Goal: Task Accomplishment & Management: Complete application form

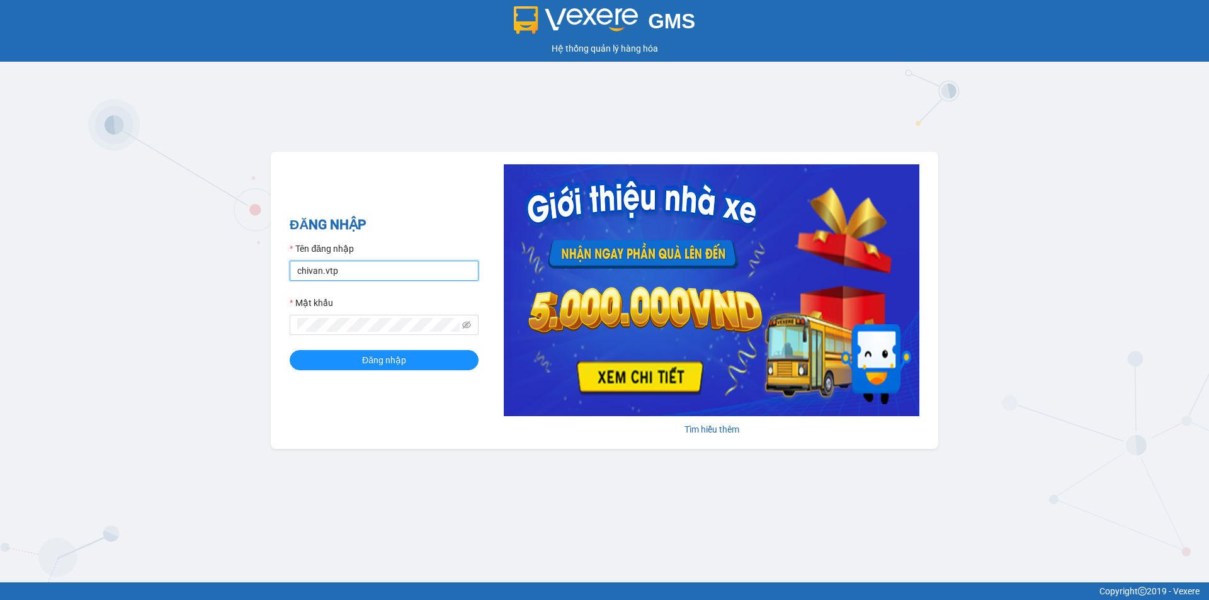
drag, startPoint x: 341, startPoint y: 271, endPoint x: 285, endPoint y: 299, distance: 61.9
click at [251, 302] on div "GMS Hệ thống quản lý hàng hóa ĐĂNG NHẬP Tên đăng nhập chivan.vtp Mật khẩu Đăng …" at bounding box center [604, 291] width 1209 height 582
type input "hongthien.vtp"
click at [363, 357] on span "Đăng nhập" at bounding box center [384, 360] width 44 height 14
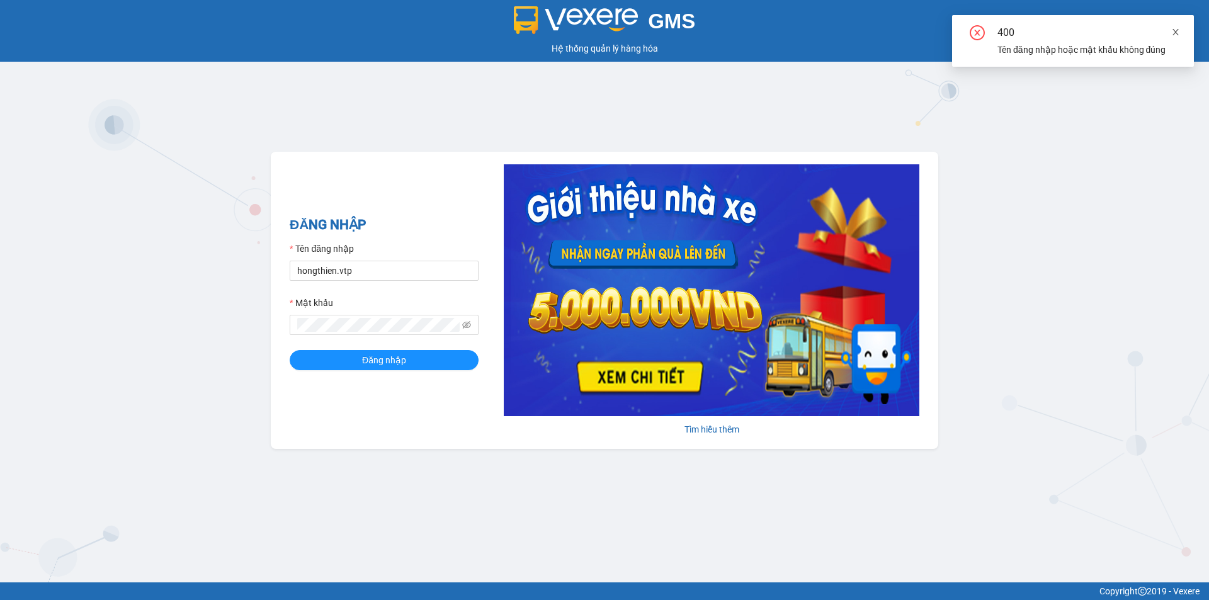
click at [1175, 30] on icon "close" at bounding box center [1175, 32] width 9 height 9
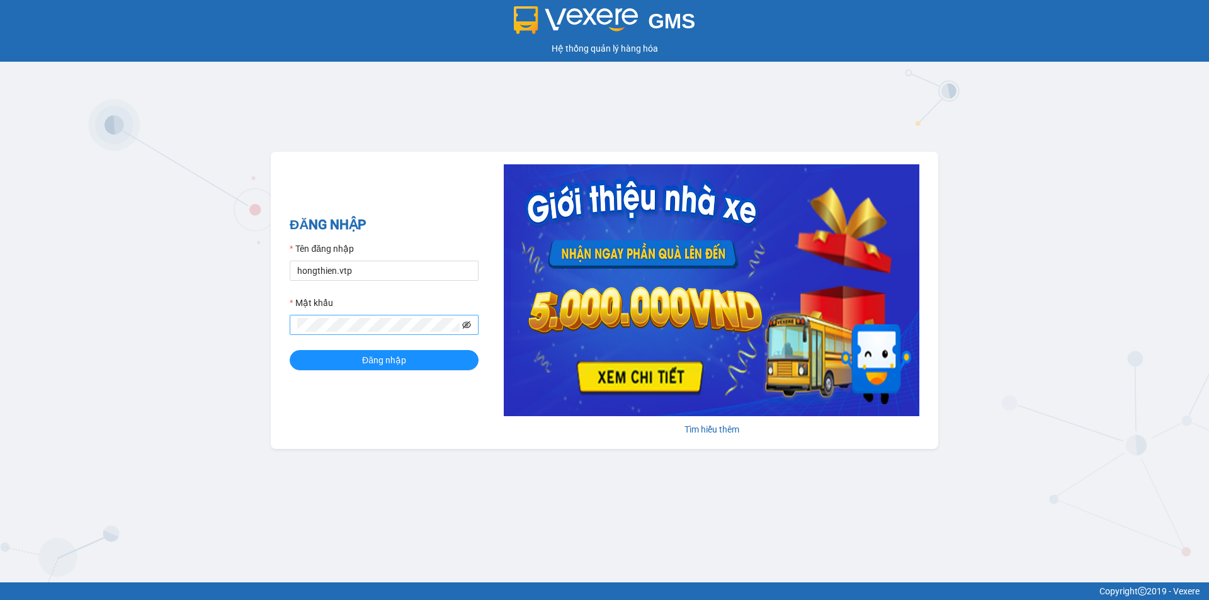
click at [467, 324] on icon "eye-invisible" at bounding box center [466, 324] width 9 height 9
click at [259, 336] on div "GMS Hệ thống quản lý hàng hóa ĐĂNG NHẬP Tên đăng nhập hongthien.vtp Mật khẩu Đă…" at bounding box center [604, 291] width 1209 height 582
click at [290, 350] on button "Đăng nhập" at bounding box center [384, 360] width 189 height 20
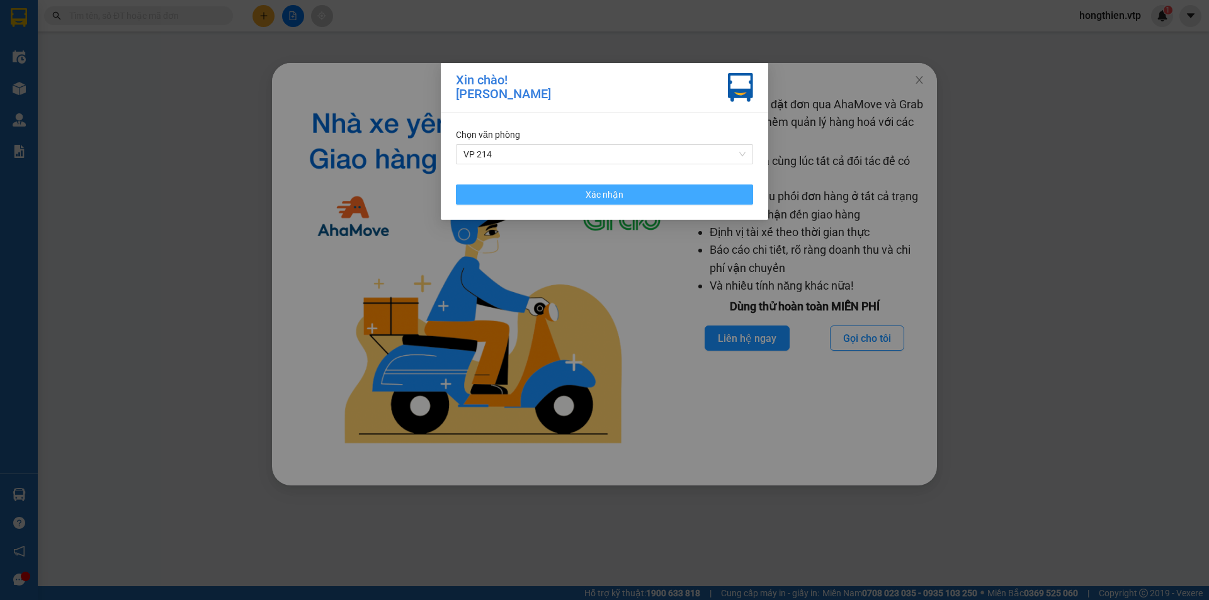
click at [592, 192] on span "Xác nhận" at bounding box center [605, 195] width 38 height 14
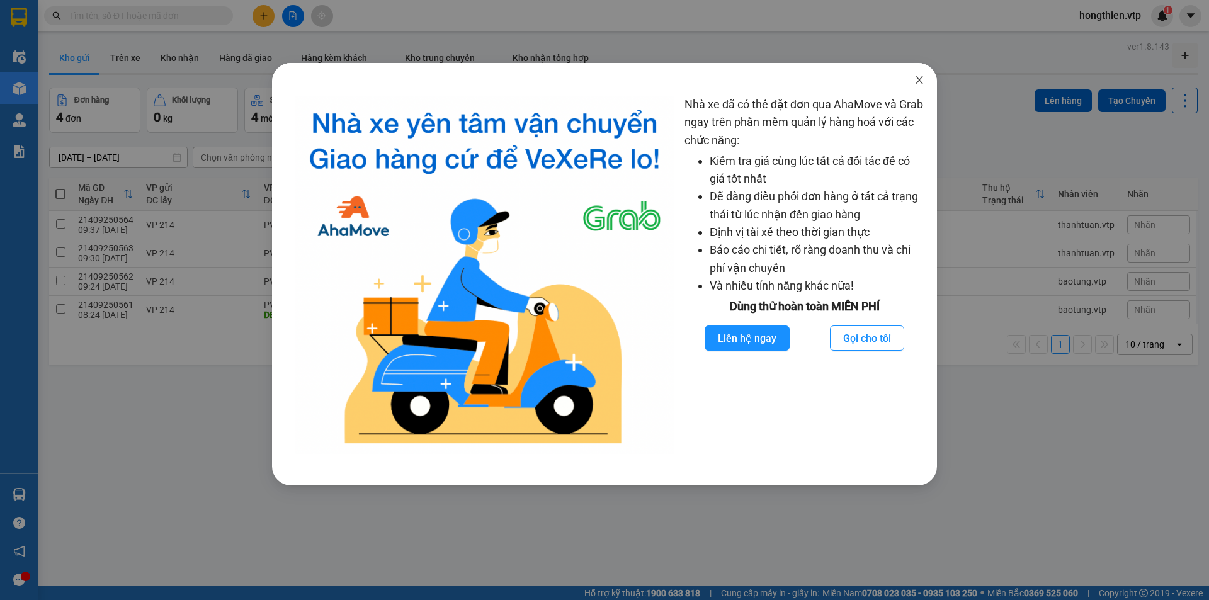
click at [917, 77] on icon "close" at bounding box center [919, 80] width 10 height 10
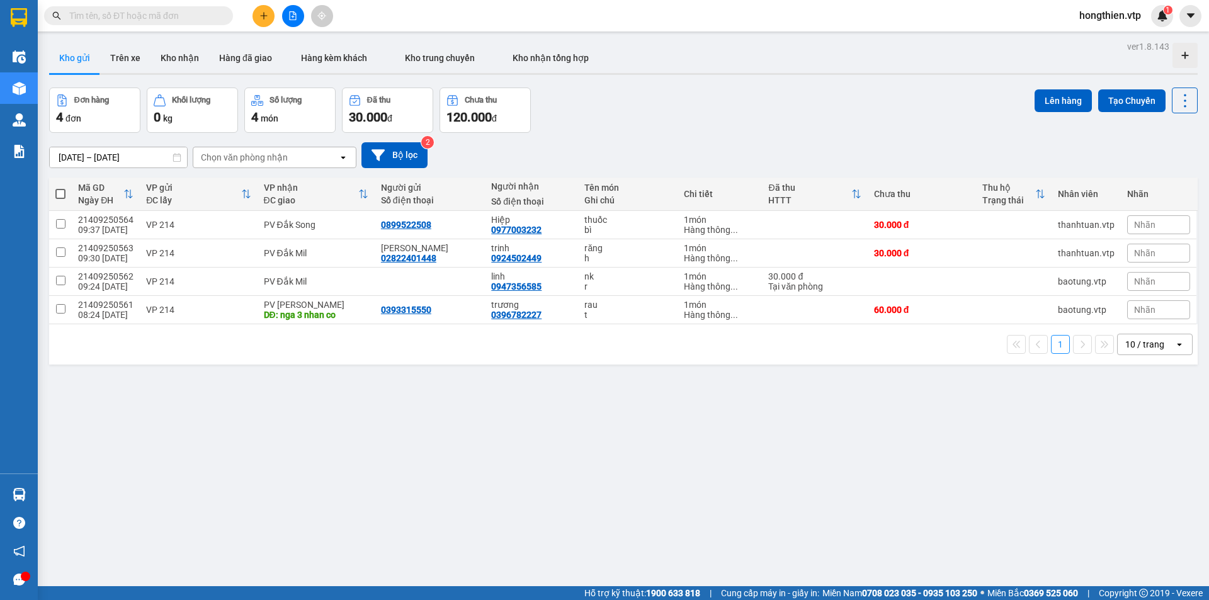
click at [181, 10] on input "text" at bounding box center [143, 16] width 149 height 14
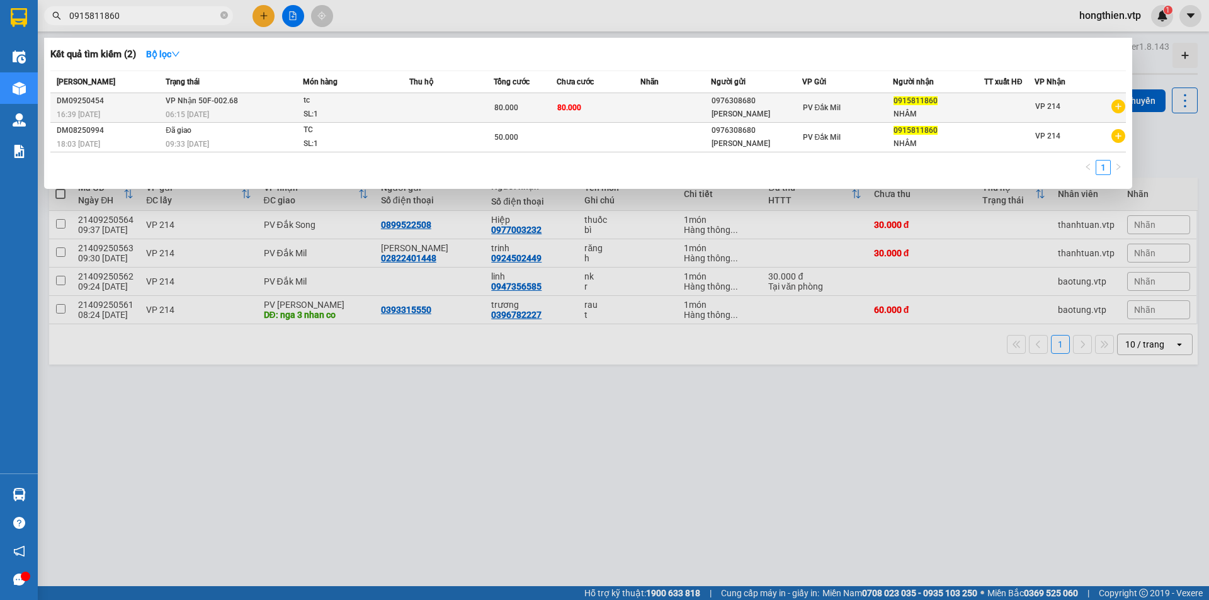
type input "0915811860"
click at [235, 106] on td "VP Nhận 50F-002.68 06:15 [DATE]" at bounding box center [232, 108] width 140 height 30
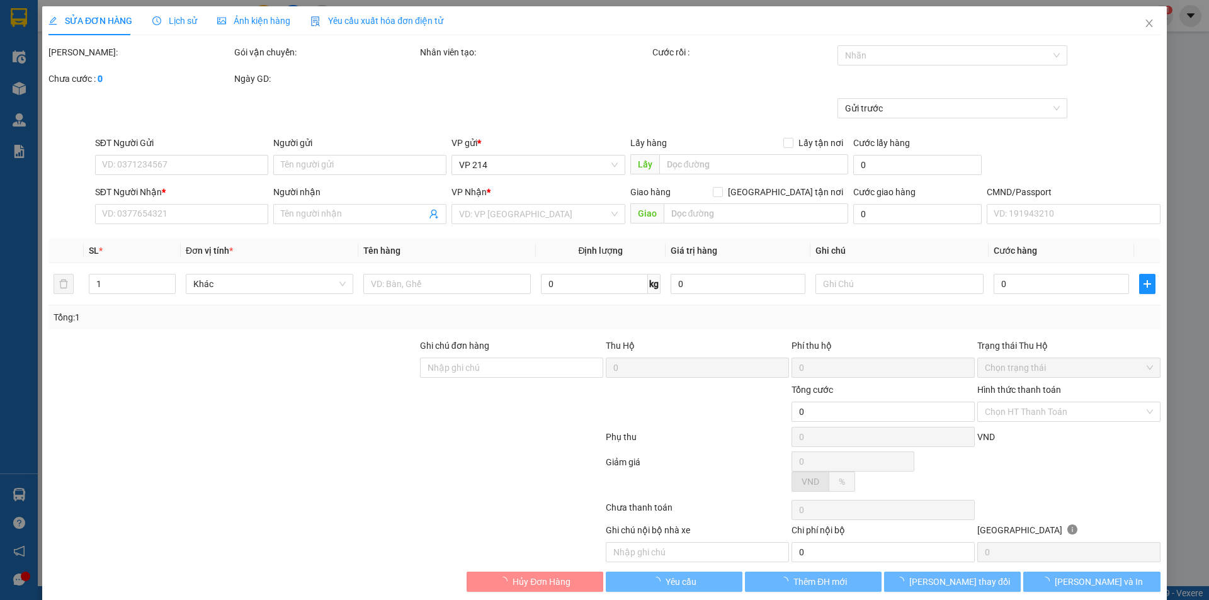
type input "0976308680"
type input "[PERSON_NAME]"
type input "0915811860"
type input "NHÂM"
type input "80.000"
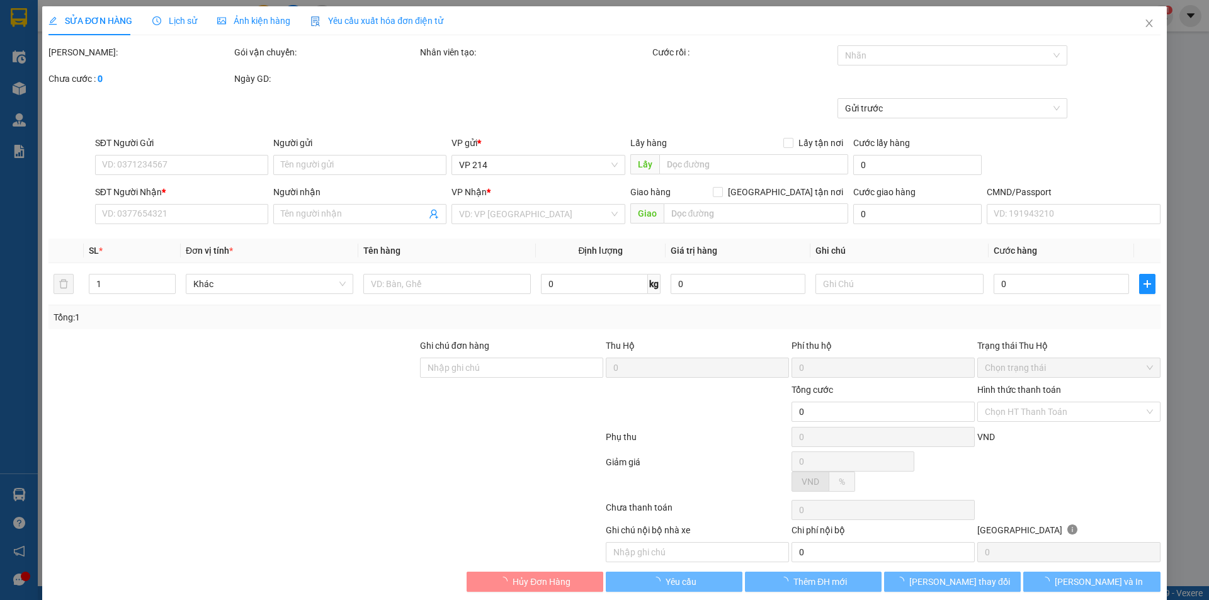
type input "80.000"
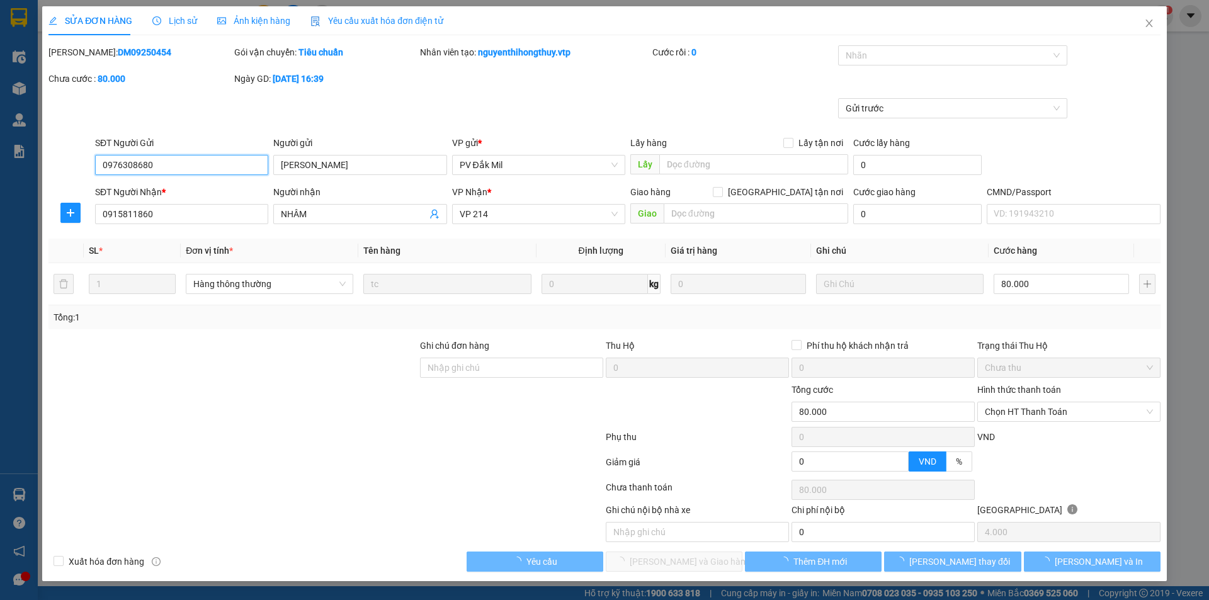
type input "4.000"
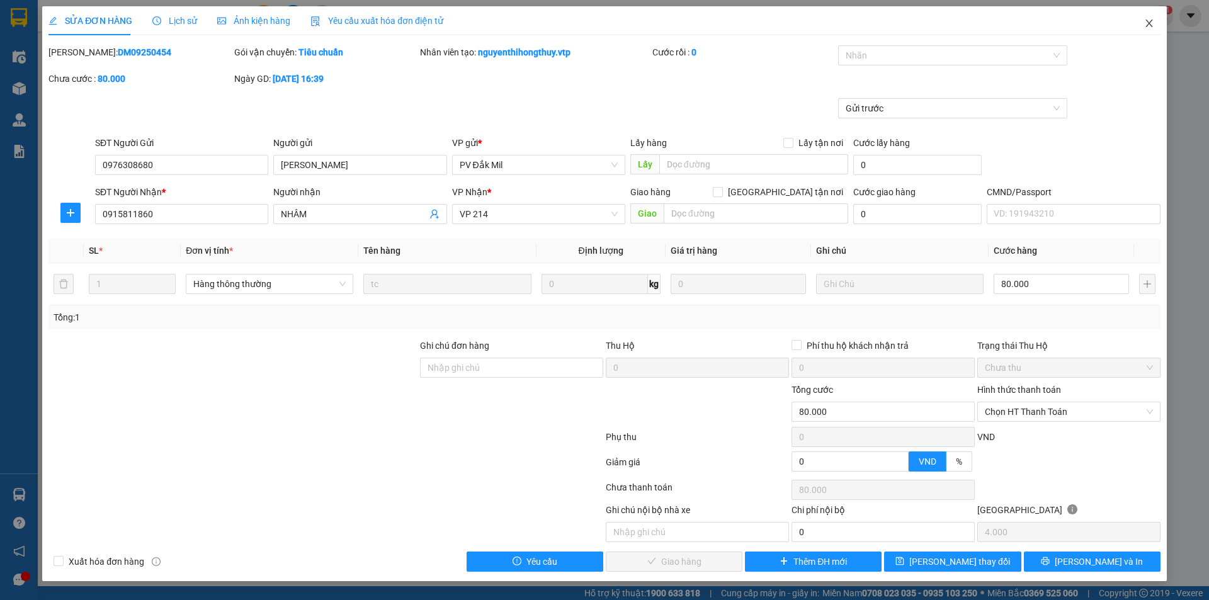
click at [1151, 20] on icon "close" at bounding box center [1149, 23] width 10 height 10
